Goal: Transaction & Acquisition: Book appointment/travel/reservation

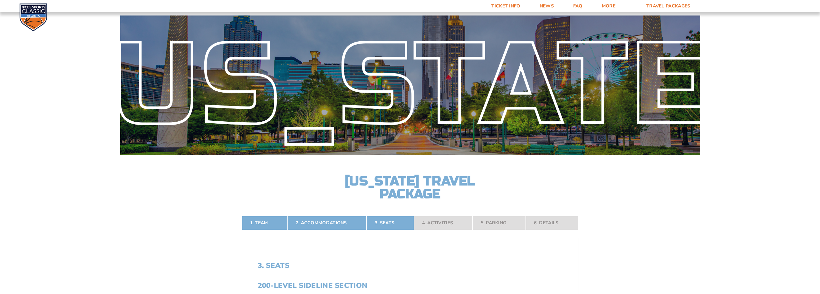
select select "100-Level Midcourt Seat Upgrade"
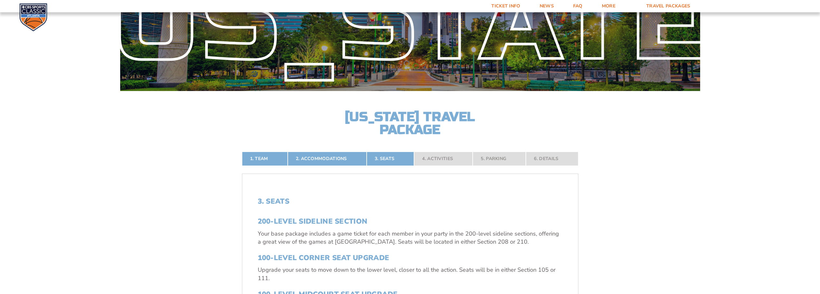
scroll to position [161, 0]
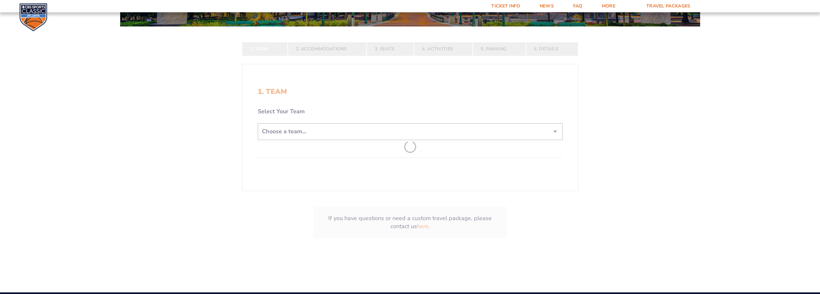
scroll to position [161, 0]
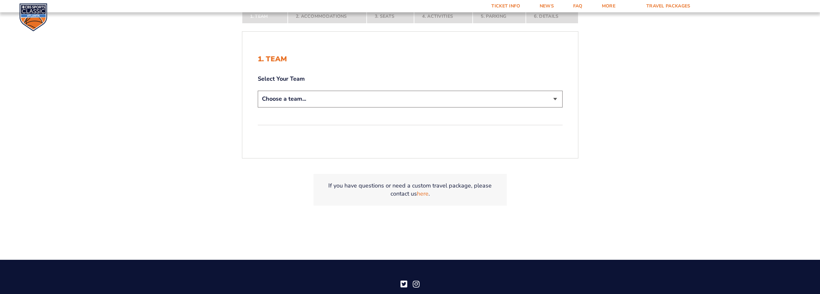
click at [316, 97] on select "Choose a team... Kentucky Wildcats Ohio State Buckeyes North Carolina Tar Heels…" at bounding box center [410, 99] width 305 height 16
select select "12956"
click at [258, 91] on select "Choose a team... Kentucky Wildcats Ohio State Buckeyes North Carolina Tar Heels…" at bounding box center [410, 99] width 305 height 16
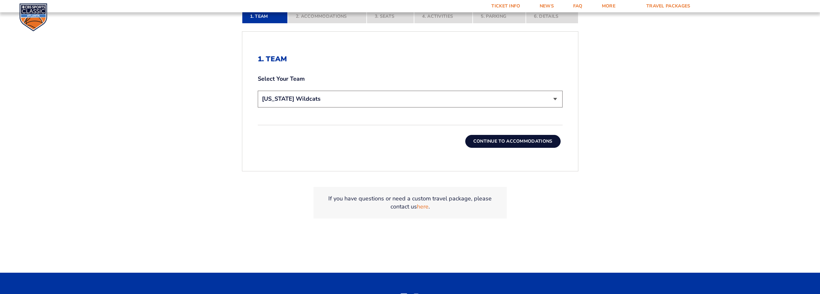
click at [504, 142] on button "Continue To Accommodations" at bounding box center [513, 141] width 95 height 13
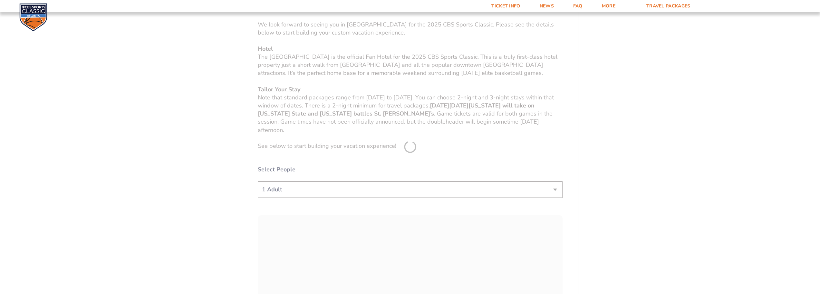
scroll to position [300, 0]
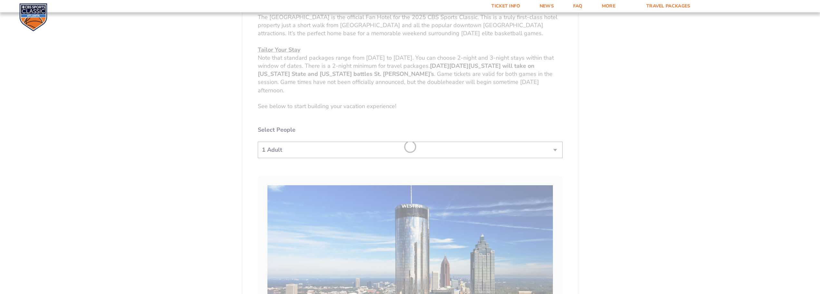
click at [337, 150] on form "Kentucky Kentucky Travel Package Ohio State Ohio State Travel Package North Car…" at bounding box center [410, 279] width 820 height 1159
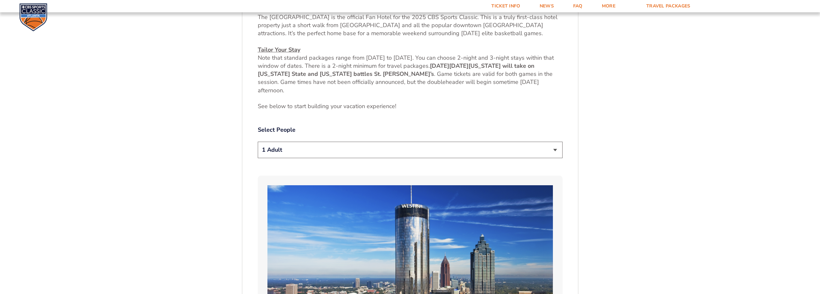
click at [347, 154] on select "1 Adult 2 Adults 3 Adults 4 Adults 2 Adults + 1 Child 2 Adults + 2 Children 2 A…" at bounding box center [410, 150] width 305 height 16
select select "2 Adults"
click at [258, 142] on select "1 Adult 2 Adults 3 Adults 4 Adults 2 Adults + 1 Child 2 Adults + 2 Children 2 A…" at bounding box center [410, 150] width 305 height 16
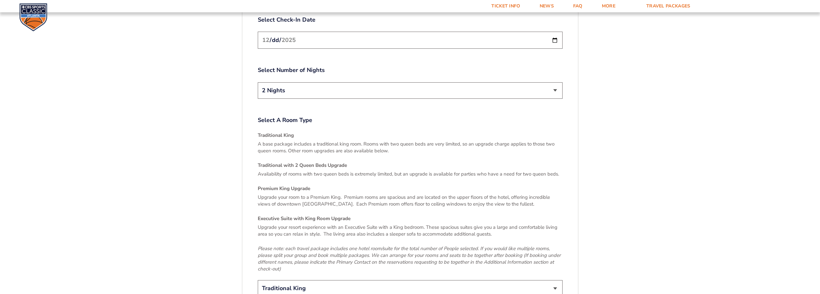
scroll to position [977, 0]
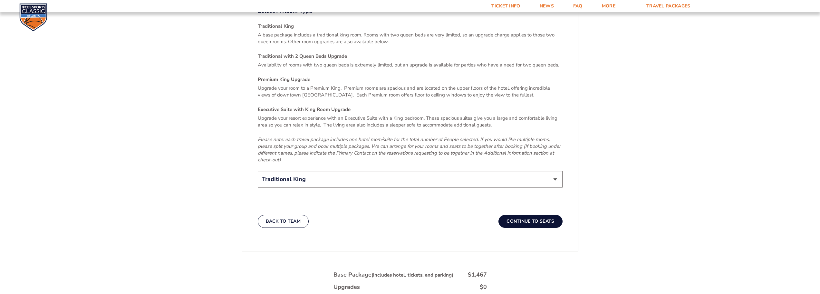
click at [529, 217] on button "Continue To Seats" at bounding box center [531, 221] width 64 height 13
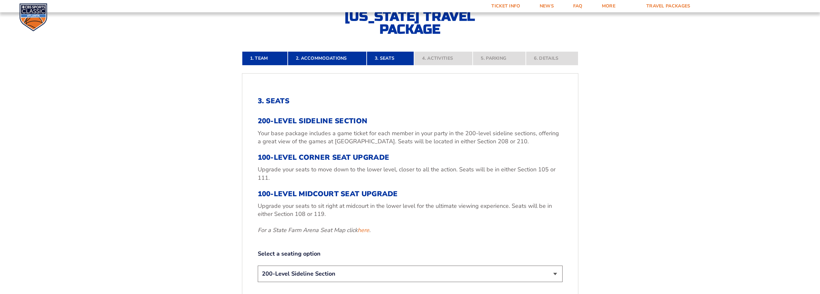
scroll to position [203, 0]
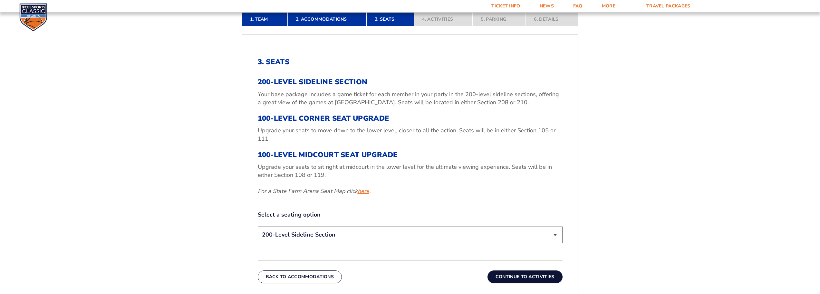
click at [366, 192] on link "here" at bounding box center [364, 191] width 12 height 8
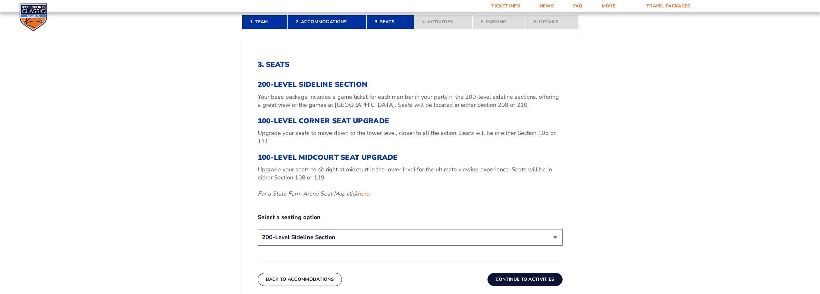
scroll to position [198, 0]
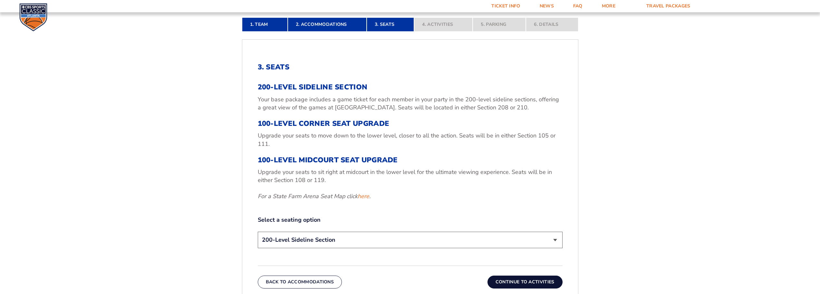
click at [349, 245] on select "200-Level Sideline Section 100-Level Corner Seat Upgrade (+$120 per person) 100…" at bounding box center [410, 239] width 305 height 16
click at [258, 231] on select "200-Level Sideline Section 100-Level Corner Seat Upgrade (+$120 per person) 100…" at bounding box center [410, 239] width 305 height 16
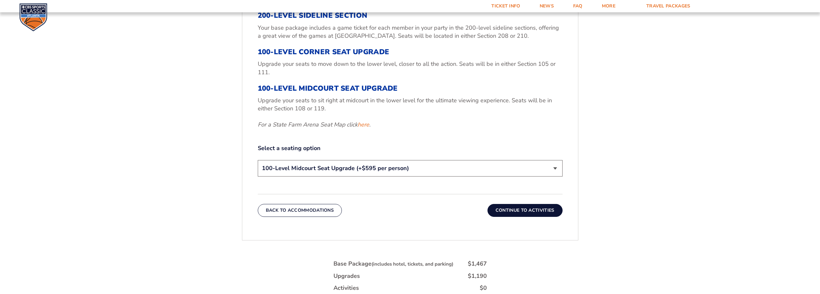
scroll to position [327, 0]
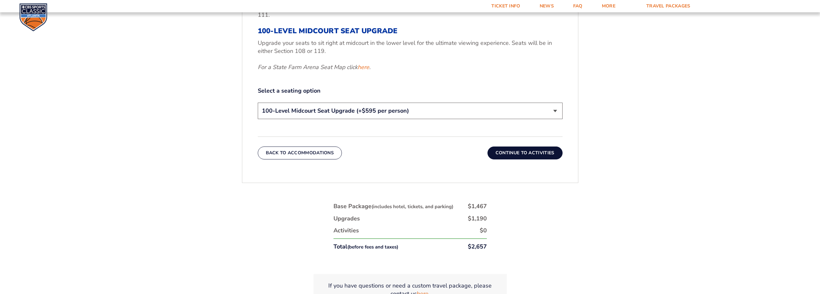
click at [370, 113] on select "200-Level Sideline Section 100-Level Corner Seat Upgrade (+$120 per person) 100…" at bounding box center [410, 111] width 305 height 16
select select "200-Level Sideline Section"
click at [258, 103] on select "200-Level Sideline Section 100-Level Corner Seat Upgrade (+$120 per person) 100…" at bounding box center [410, 111] width 305 height 16
drag, startPoint x: 408, startPoint y: 208, endPoint x: 423, endPoint y: 207, distance: 14.9
click at [423, 207] on small "(includes hotel, tickets, and parking)" at bounding box center [413, 206] width 82 height 6
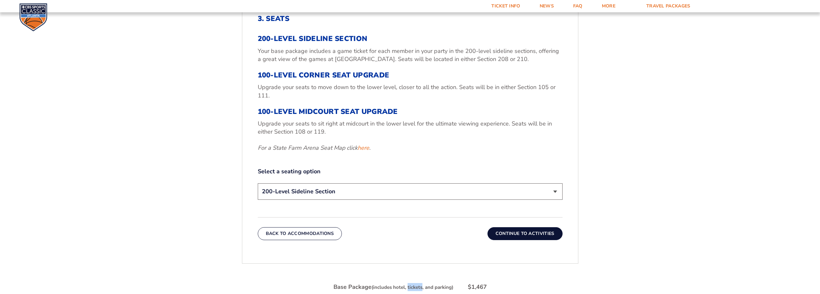
scroll to position [198, 0]
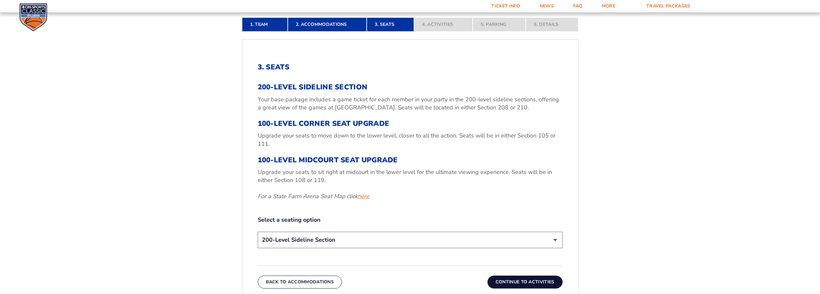
click at [365, 194] on link "here" at bounding box center [364, 196] width 12 height 8
click at [370, 244] on select "200-Level Sideline Section 100-Level Corner Seat Upgrade (+$120 per person) 100…" at bounding box center [410, 239] width 305 height 16
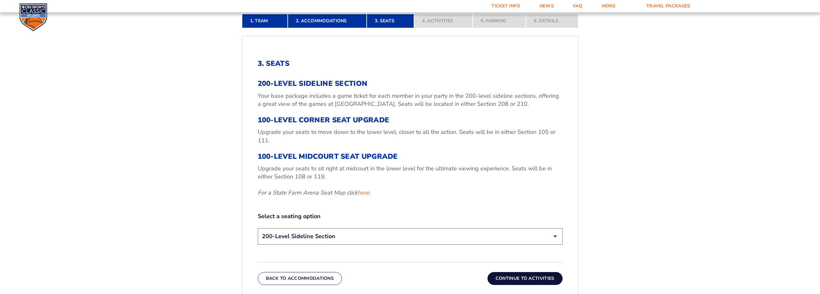
scroll to position [202, 0]
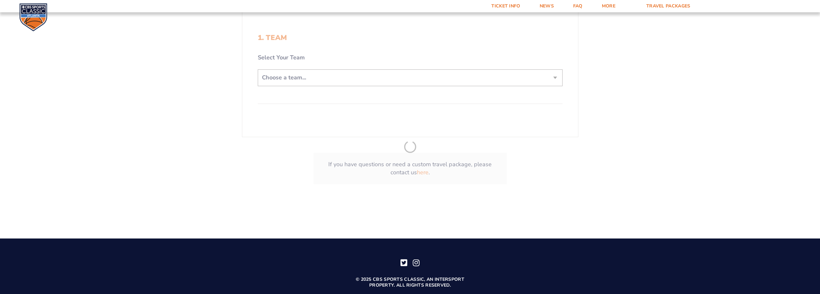
scroll to position [193, 0]
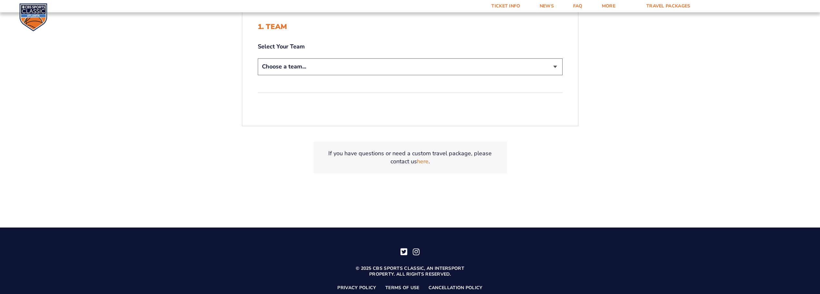
click at [319, 65] on select "Choose a team... [US_STATE] Wildcats [US_STATE] State Buckeyes [US_STATE] Tar H…" at bounding box center [410, 66] width 305 height 16
select select "12757"
click at [258, 58] on select "Choose a team... [US_STATE] Wildcats [US_STATE] State Buckeyes [US_STATE] Tar H…" at bounding box center [410, 66] width 305 height 16
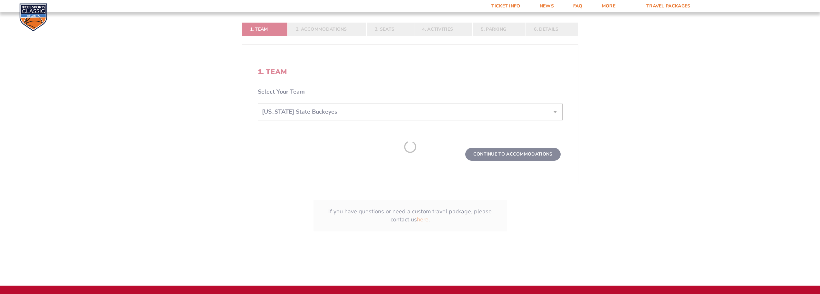
scroll to position [239, 0]
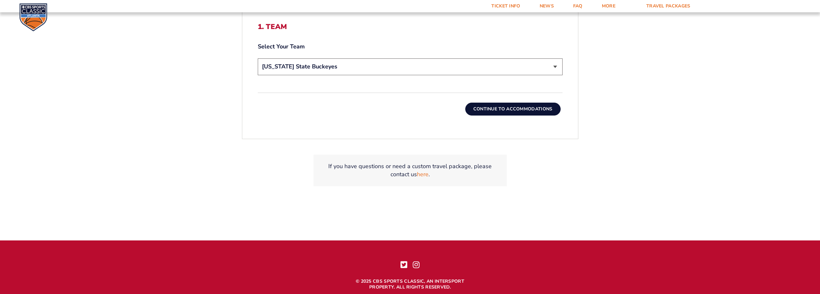
click at [507, 111] on button "Continue To Accommodations" at bounding box center [513, 109] width 95 height 13
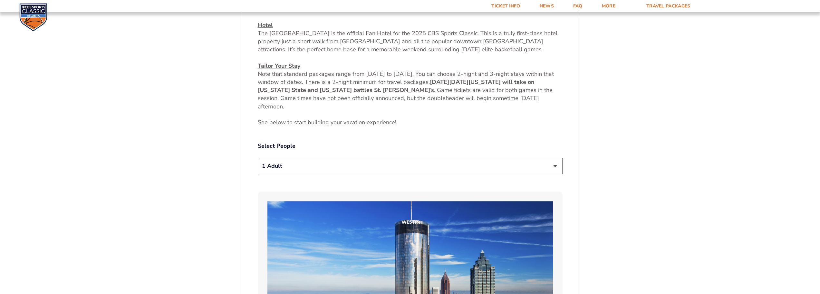
scroll to position [300, 0]
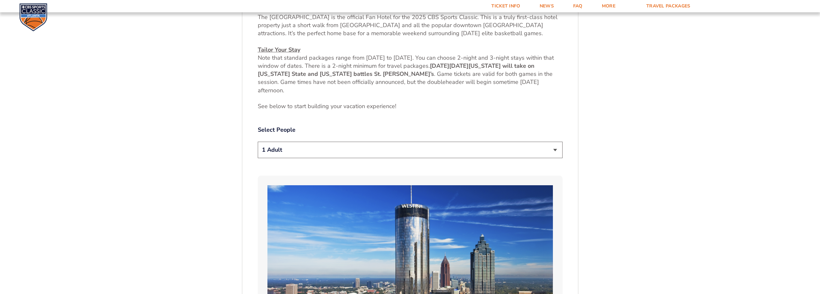
click at [317, 154] on select "1 Adult 2 Adults 3 Adults 4 Adults 2 Adults + 1 Child 2 Adults + 2 Children 2 A…" at bounding box center [410, 150] width 305 height 16
select select "2 Adults"
click at [258, 142] on select "1 Adult 2 Adults 3 Adults 4 Adults 2 Adults + 1 Child 2 Adults + 2 Children 2 A…" at bounding box center [410, 150] width 305 height 16
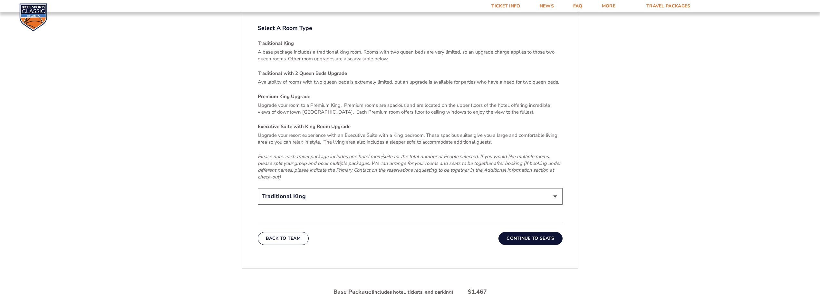
scroll to position [1009, 0]
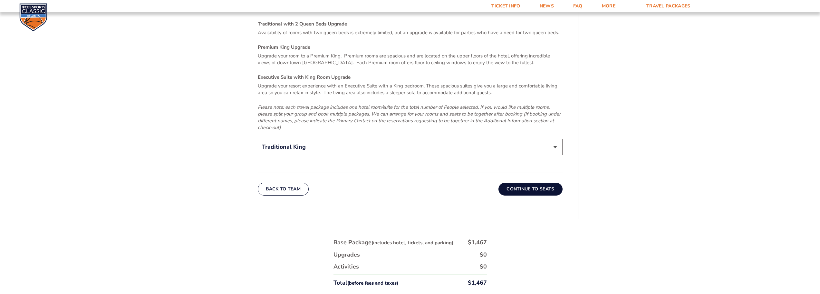
click at [525, 186] on button "Continue To Seats" at bounding box center [531, 188] width 64 height 13
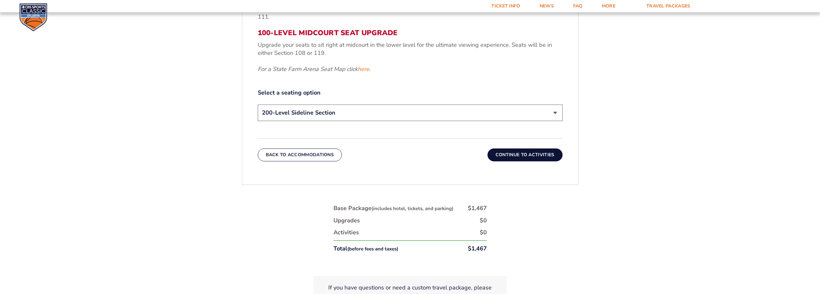
scroll to position [332, 0]
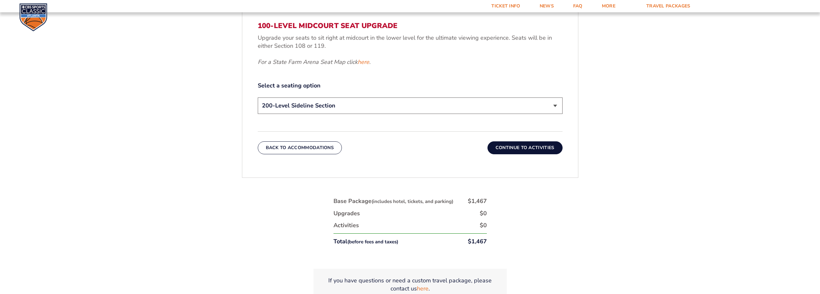
click at [357, 100] on select "200-Level Sideline Section 100-Level Corner Seat Upgrade (+$120 per person) 100…" at bounding box center [410, 105] width 305 height 16
click at [357, 103] on select "200-Level Sideline Section 100-Level Corner Seat Upgrade (+$120 per person) 100…" at bounding box center [410, 105] width 305 height 16
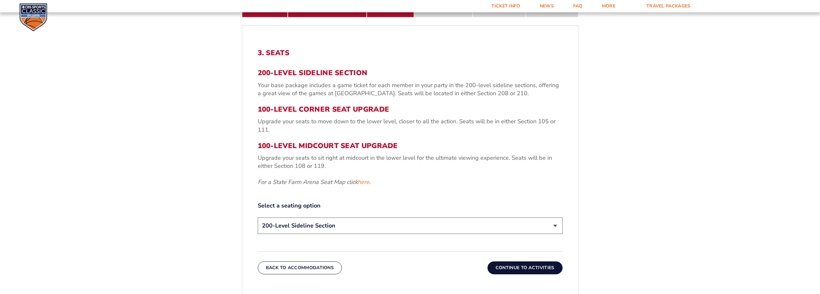
scroll to position [268, 0]
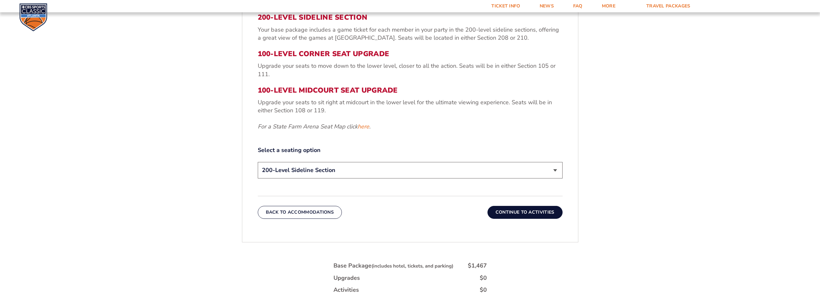
click at [417, 172] on select "200-Level Sideline Section 100-Level Corner Seat Upgrade (+$120 per person) 100…" at bounding box center [410, 170] width 305 height 16
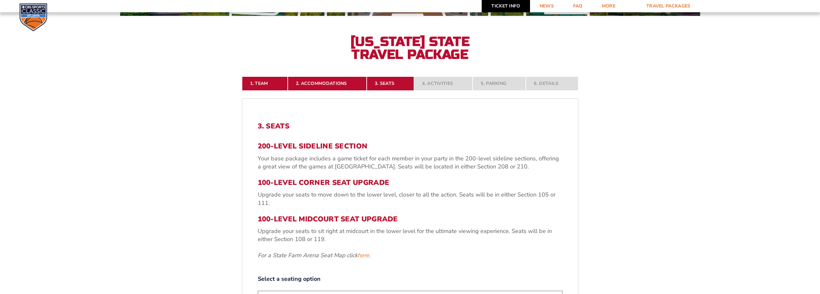
scroll to position [139, 0]
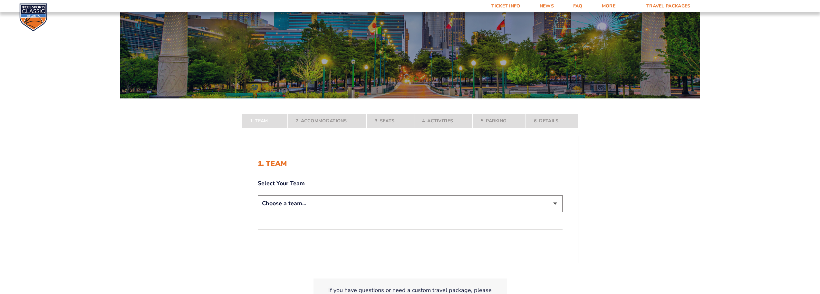
scroll to position [161, 0]
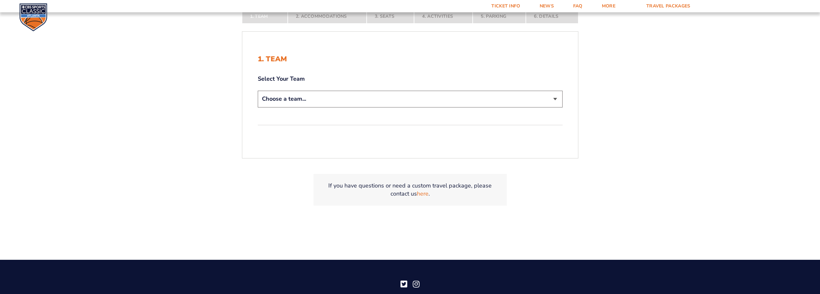
click at [328, 94] on select "Choose a team... [US_STATE] Wildcats [US_STATE] State Buckeyes [US_STATE] Tar H…" at bounding box center [410, 99] width 305 height 16
select select "12756"
click at [258, 91] on select "Choose a team... [US_STATE] Wildcats [US_STATE] State Buckeyes [US_STATE] Tar H…" at bounding box center [410, 99] width 305 height 16
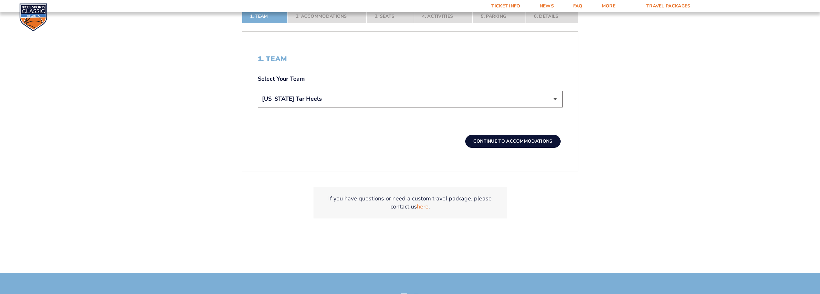
click at [520, 143] on button "Continue To Accommodations" at bounding box center [513, 141] width 95 height 13
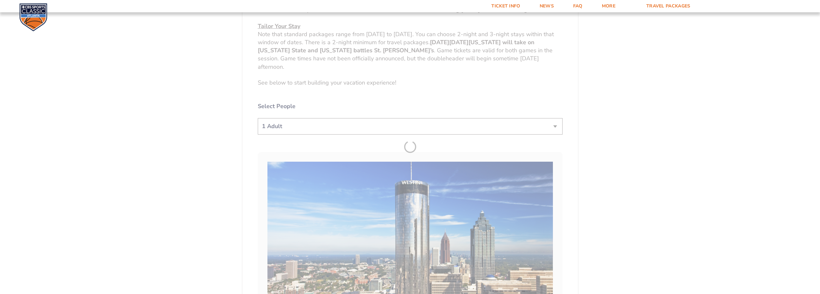
scroll to position [332, 0]
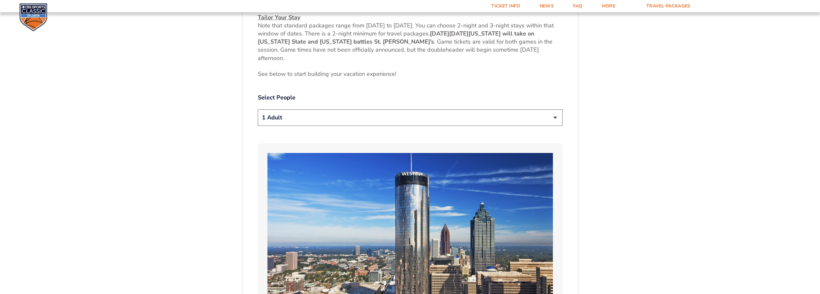
click at [345, 123] on select "1 Adult 2 Adults 3 Adults 4 Adults 2 Adults + 1 Child 2 Adults + 2 Children 2 A…" at bounding box center [410, 117] width 305 height 16
select select "2 Adults"
click at [258, 109] on select "1 Adult 2 Adults 3 Adults 4 Adults 2 Adults + 1 Child 2 Adults + 2 Children 2 A…" at bounding box center [410, 117] width 305 height 16
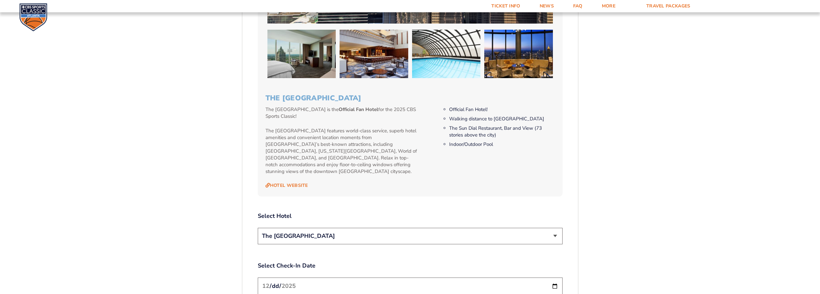
scroll to position [719, 0]
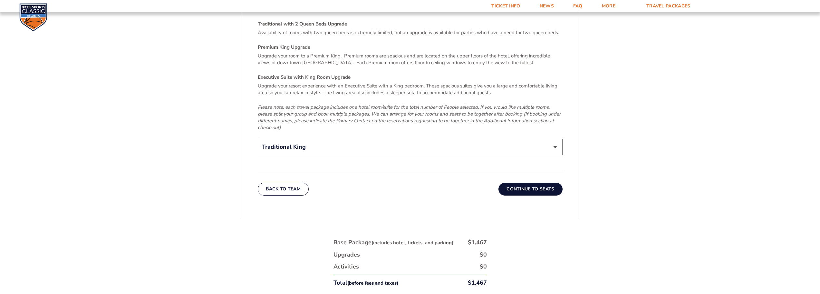
click at [525, 185] on button "Continue To Seats" at bounding box center [531, 188] width 64 height 13
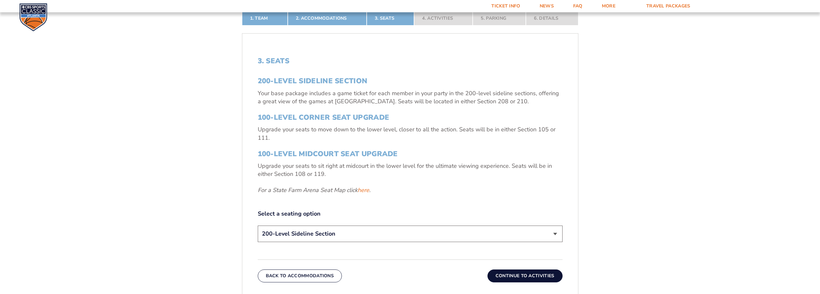
scroll to position [236, 0]
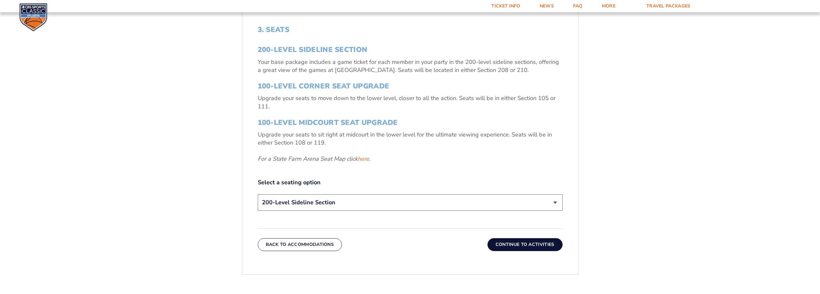
click at [351, 202] on select "200-Level Sideline Section 100-Level Corner Seat Upgrade (+$120 per person) 100…" at bounding box center [410, 202] width 305 height 16
select select "100-Level Midcourt Seat Upgrade"
click at [258, 194] on select "200-Level Sideline Section 100-Level Corner Seat Upgrade (+$120 per person) 100…" at bounding box center [410, 202] width 305 height 16
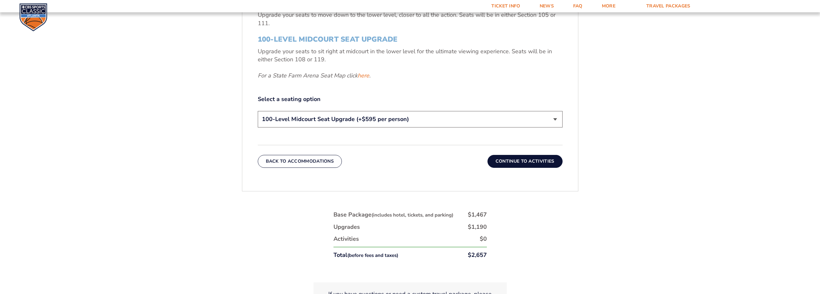
scroll to position [332, 0]
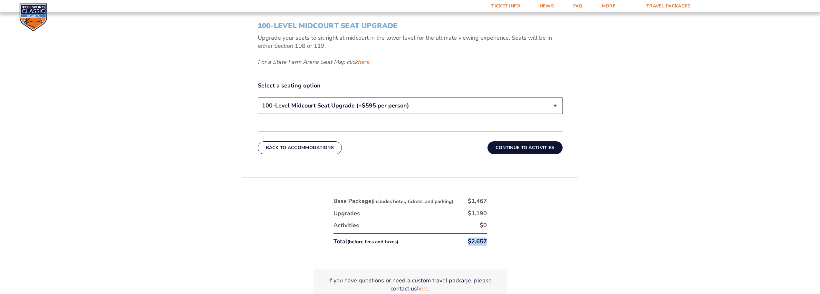
drag, startPoint x: 467, startPoint y: 241, endPoint x: 495, endPoint y: 242, distance: 27.2
click at [495, 242] on div "1. Team 2. Accommodations 3. Seats 4. Activities 5. Parking 6. Details 1. Team …" at bounding box center [411, 100] width 368 height 464
drag, startPoint x: 489, startPoint y: 241, endPoint x: 468, endPoint y: 241, distance: 21.0
click at [469, 241] on div "Base Package (includes hotel, tickets, and parking) $1,467 Upgrades $1,190 Acti…" at bounding box center [410, 223] width 161 height 60
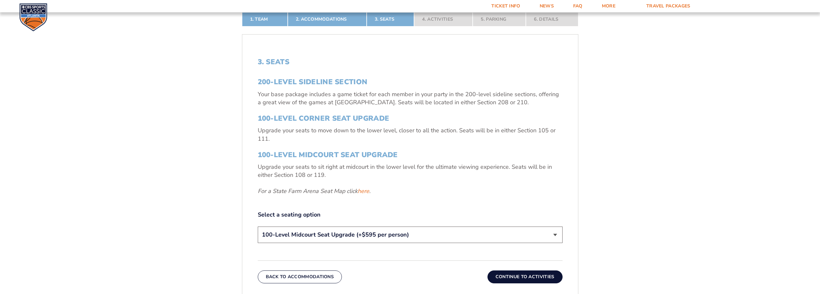
scroll to position [202, 0]
